Goal: Task Accomplishment & Management: Manage account settings

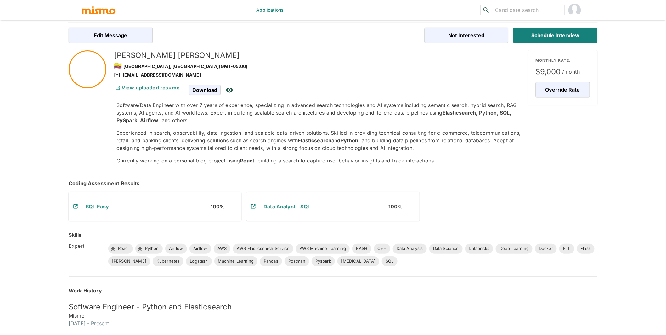
click at [138, 56] on h5 "Alexander Davila" at bounding box center [318, 55] width 409 height 10
click at [575, 11] on img "account of current user" at bounding box center [575, 10] width 13 height 13
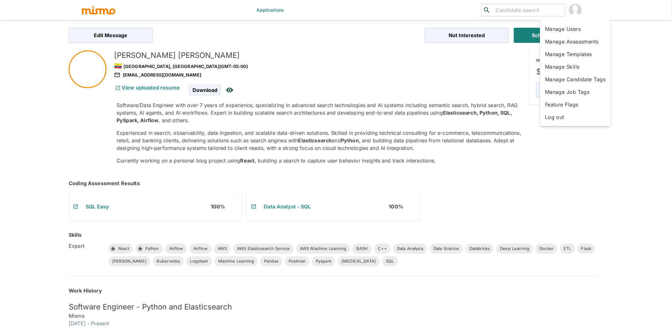
click at [560, 116] on li "Log out" at bounding box center [575, 117] width 71 height 13
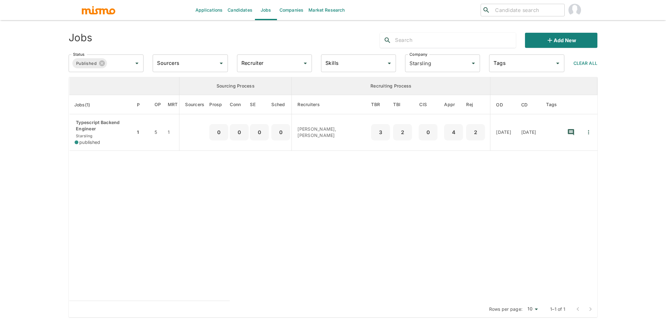
scroll to position [15, 0]
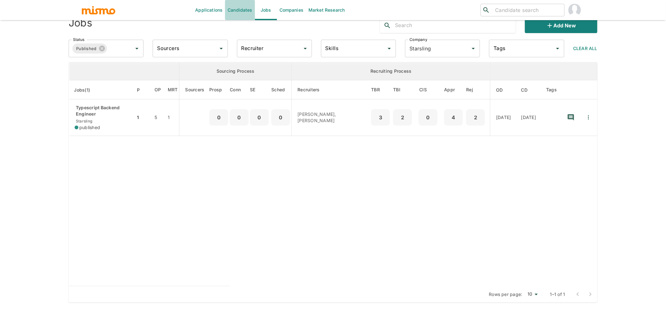
click at [237, 9] on link "Candidates" at bounding box center [240, 10] width 30 height 20
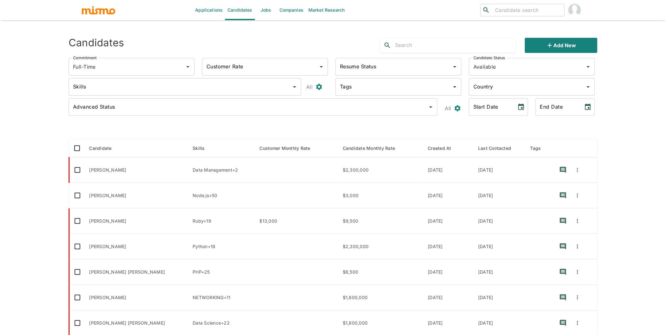
click at [445, 42] on input "text" at bounding box center [455, 45] width 121 height 10
type input "alexander"
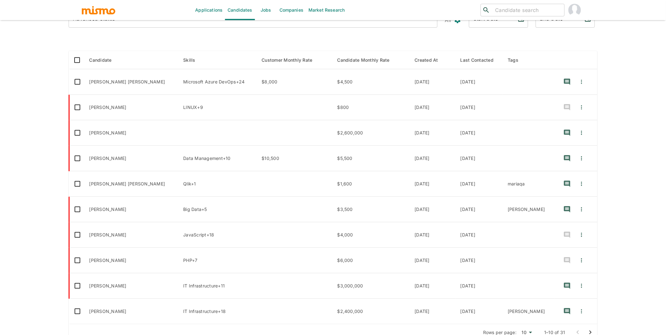
scroll to position [99, 0]
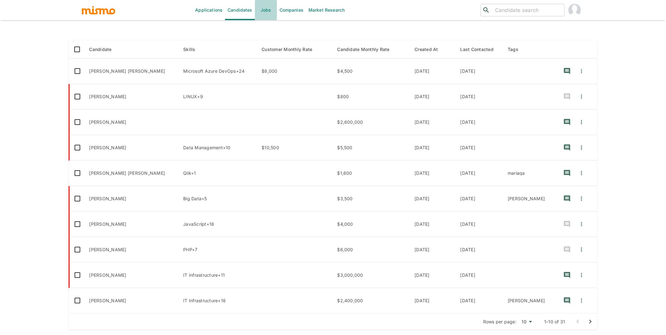
click at [263, 13] on link "Jobs" at bounding box center [266, 10] width 22 height 20
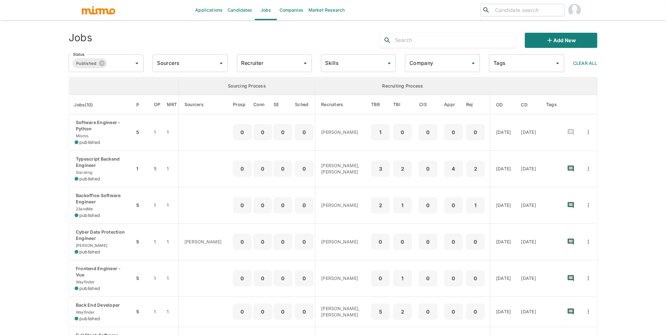
click at [443, 57] on input "Company" at bounding box center [438, 63] width 60 height 12
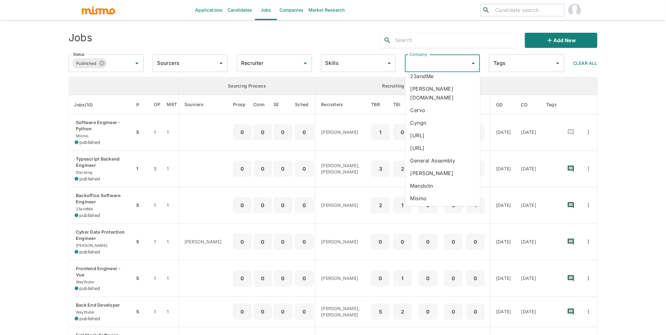
scroll to position [10, 0]
click at [423, 200] on li "Mismo." at bounding box center [443, 205] width 75 height 13
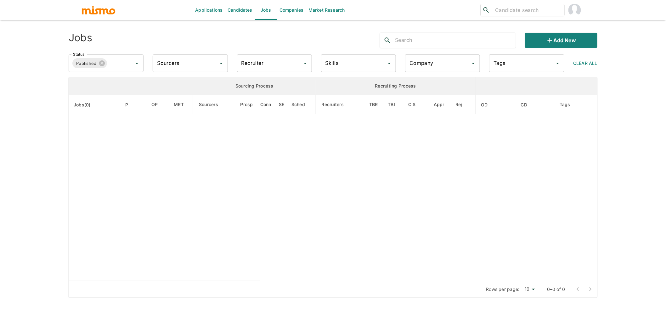
type input "Mismo."
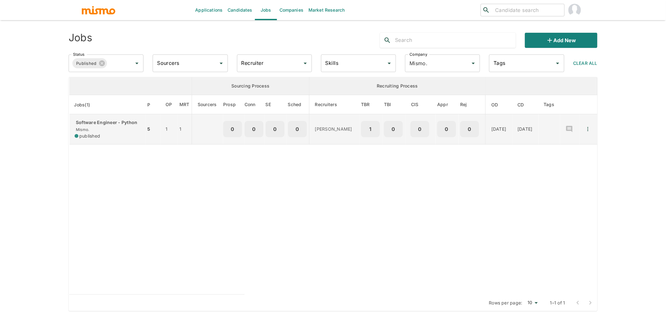
click at [100, 139] on span "published" at bounding box center [89, 136] width 21 height 6
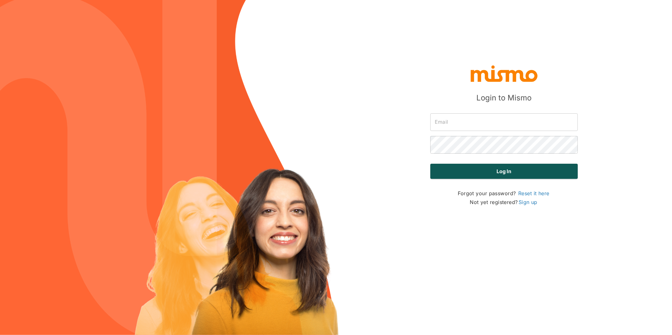
type input "[PERSON_NAME][EMAIL_ADDRESS][DOMAIN_NAME]"
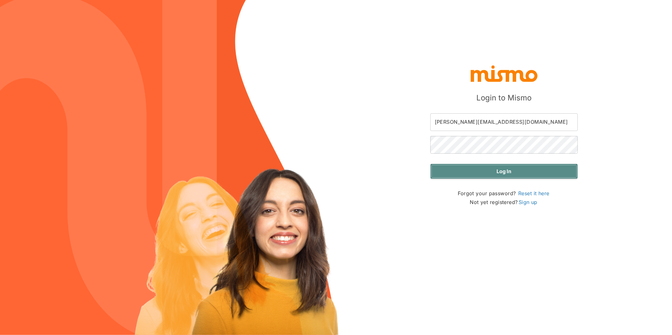
click at [518, 173] on button "Log in" at bounding box center [503, 171] width 147 height 15
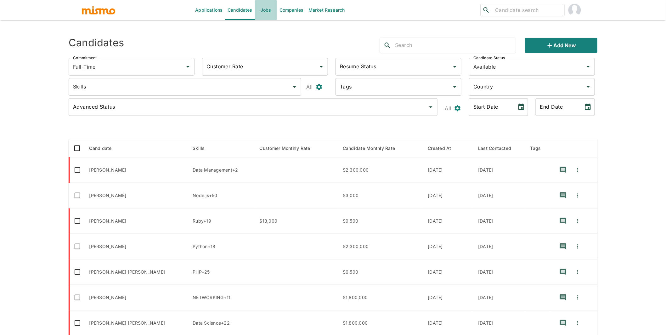
click at [267, 12] on link "Jobs" at bounding box center [266, 10] width 22 height 20
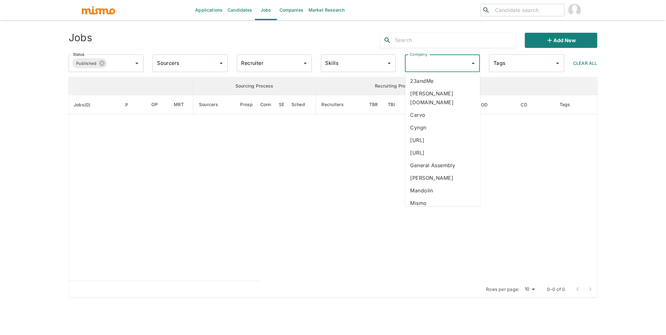
click at [441, 66] on input "Company" at bounding box center [438, 63] width 60 height 12
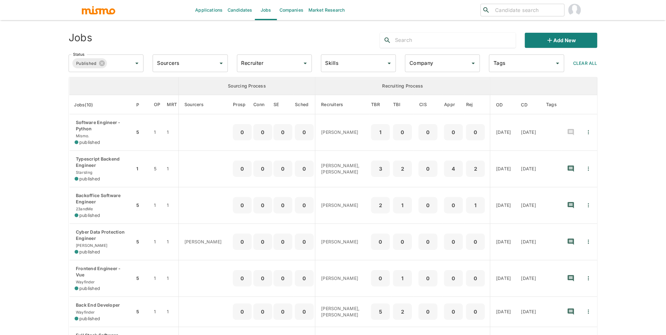
click at [438, 68] on input "Company" at bounding box center [438, 63] width 60 height 12
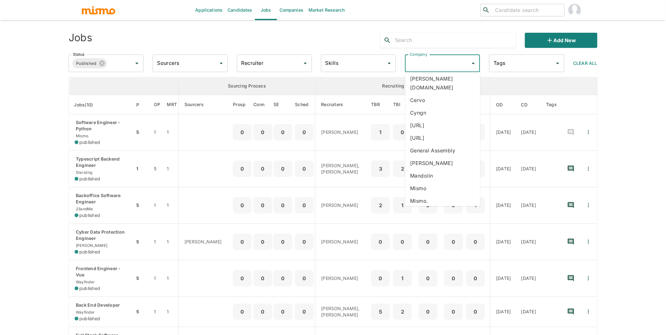
scroll to position [25, 0]
click at [432, 185] on li "Mismo." at bounding box center [443, 191] width 75 height 13
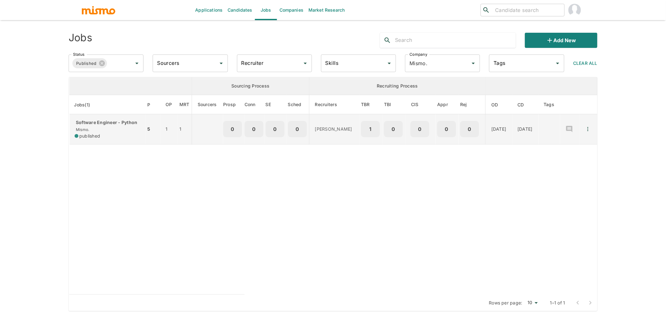
click at [96, 126] on p "Software Engineer - Python" at bounding box center [108, 122] width 66 height 6
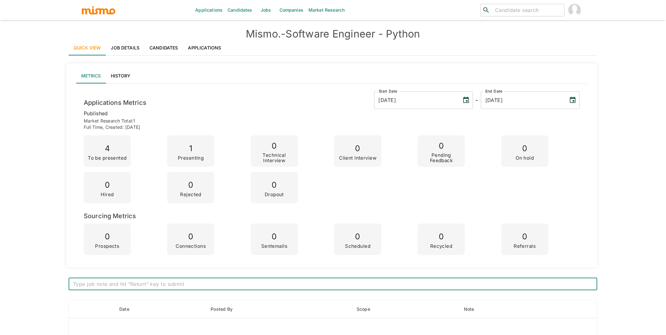
click at [200, 48] on link "Applications" at bounding box center [204, 47] width 43 height 15
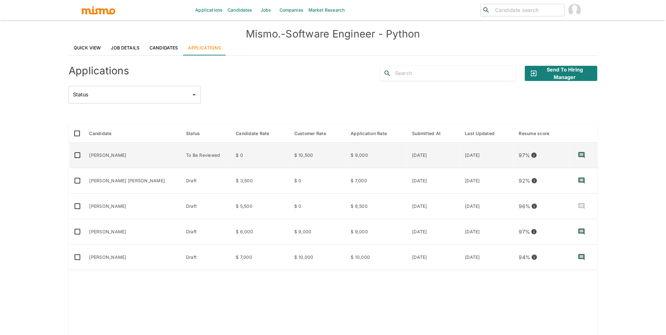
click at [107, 156] on td "[PERSON_NAME]" at bounding box center [132, 156] width 97 height 26
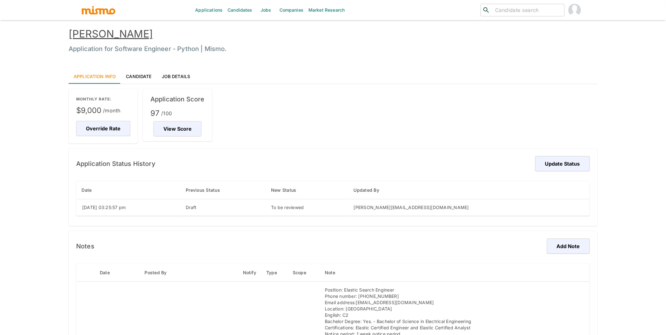
click at [124, 31] on link "[PERSON_NAME]" at bounding box center [111, 34] width 84 height 12
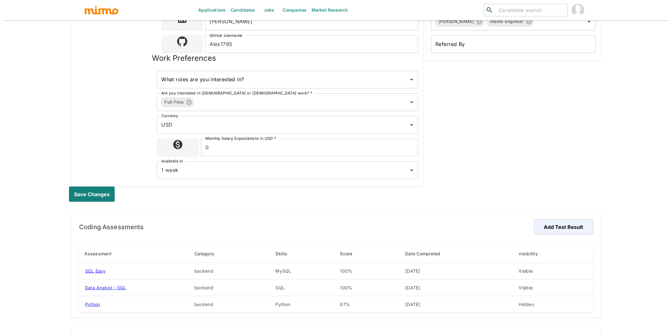
scroll to position [226, 0]
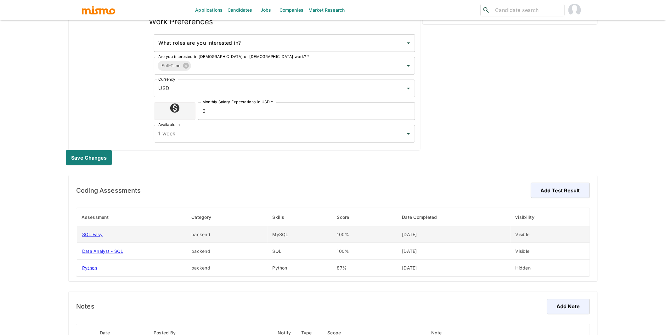
click at [289, 230] on td "MySQL" at bounding box center [300, 234] width 65 height 17
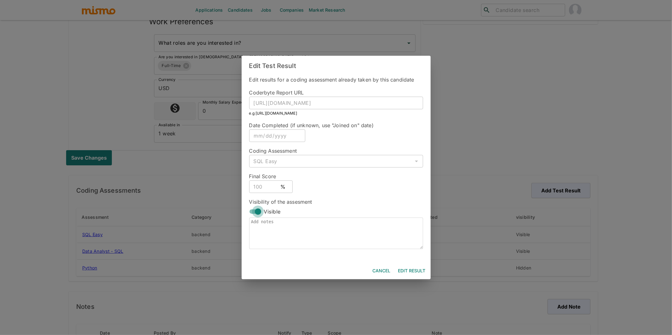
click at [253, 213] on input "Visible" at bounding box center [258, 212] width 36 height 12
checkbox input "false"
click at [414, 272] on button "Edit Result" at bounding box center [411, 271] width 32 height 12
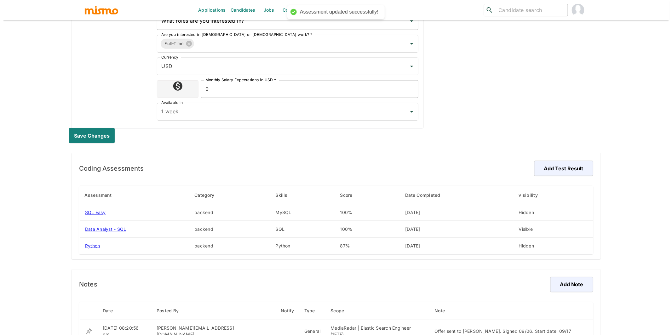
scroll to position [349, 0]
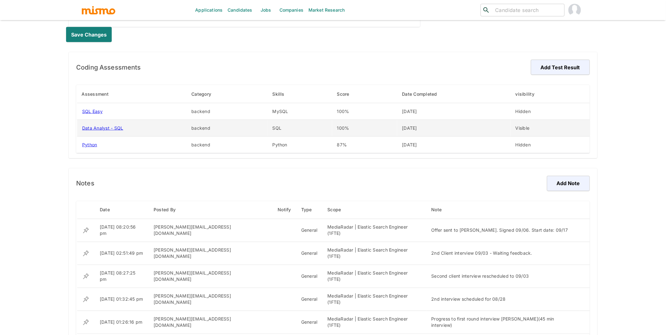
click at [433, 126] on td "[DATE]" at bounding box center [453, 128] width 113 height 17
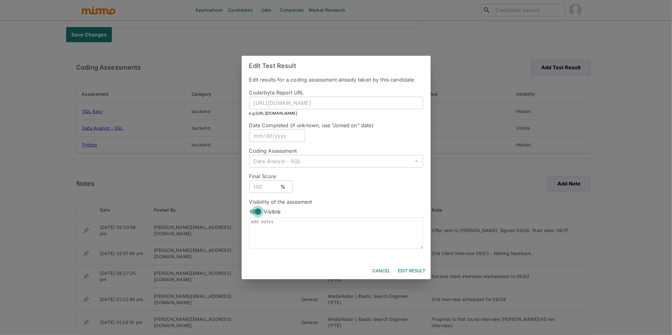
click at [251, 212] on input "Visible" at bounding box center [258, 212] width 36 height 12
checkbox input "false"
click at [409, 269] on button "Edit Result" at bounding box center [411, 271] width 32 height 12
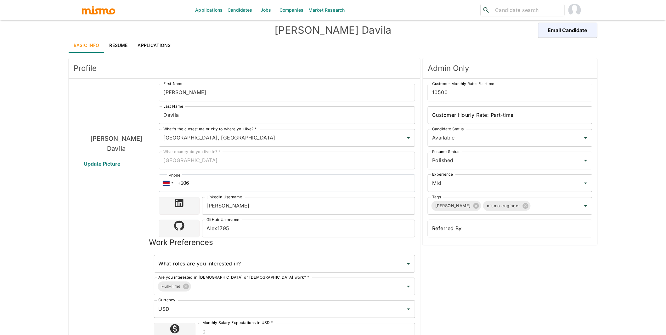
scroll to position [0, 0]
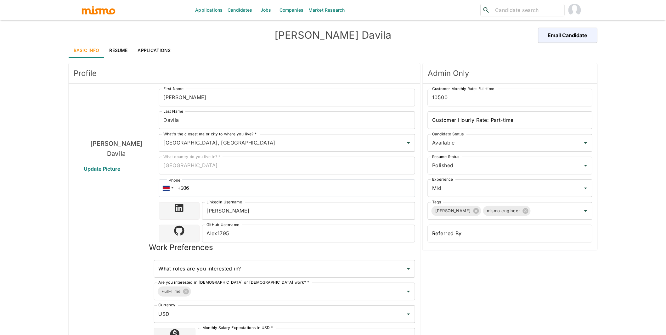
click at [116, 48] on link "Resume" at bounding box center [119, 50] width 28 height 15
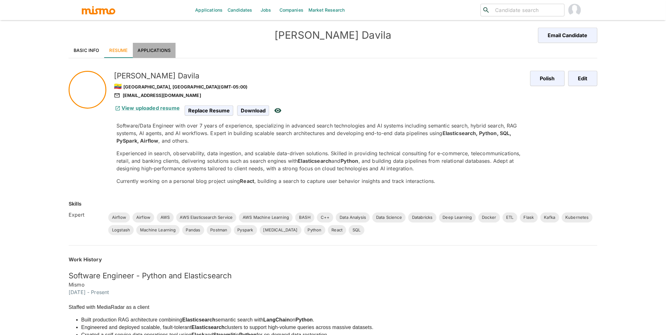
click at [159, 47] on link "Applications" at bounding box center [154, 50] width 43 height 15
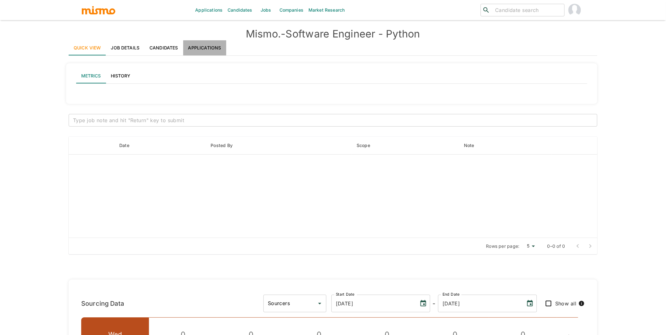
drag, startPoint x: 210, startPoint y: 49, endPoint x: 254, endPoint y: 56, distance: 44.7
click at [210, 49] on link "Applications" at bounding box center [204, 47] width 43 height 15
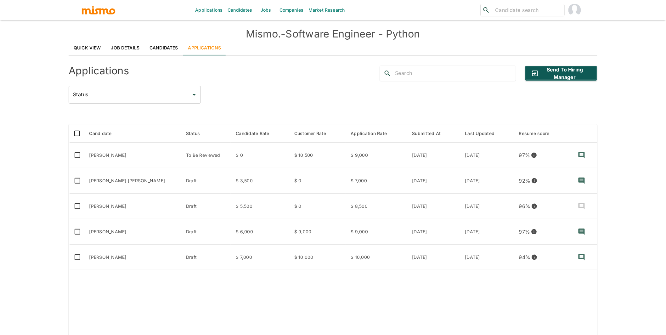
click at [573, 75] on button "Send to Hiring Manager" at bounding box center [561, 73] width 72 height 15
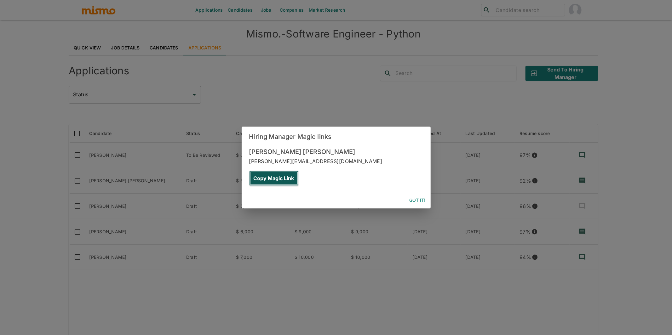
click at [298, 171] on button "Copy Magic Link" at bounding box center [273, 178] width 49 height 15
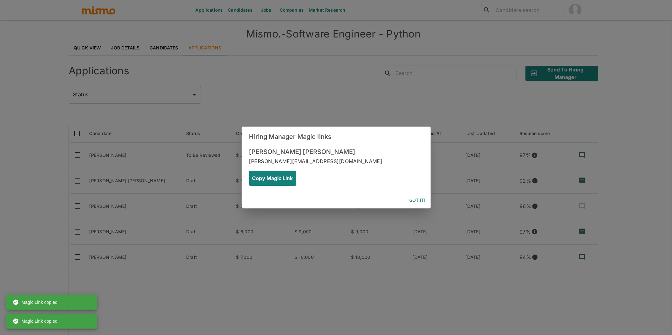
click at [413, 195] on button "Got it!" at bounding box center [417, 201] width 21 height 12
